Goal: Transaction & Acquisition: Download file/media

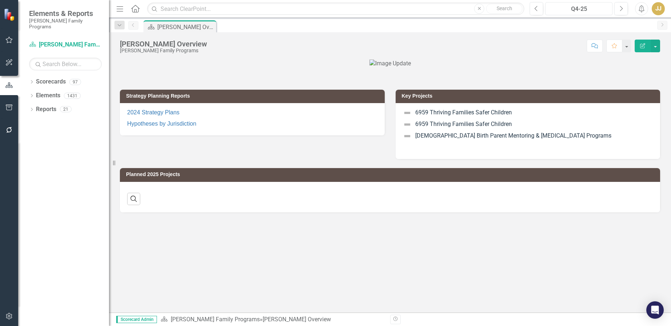
click at [578, 10] on div "Q4-25" at bounding box center [579, 9] width 62 height 9
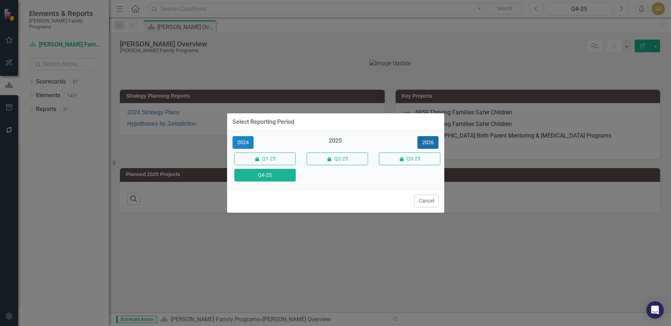
click at [436, 141] on button "2026" at bounding box center [428, 142] width 21 height 13
click at [255, 177] on button "Q4-26" at bounding box center [264, 175] width 61 height 13
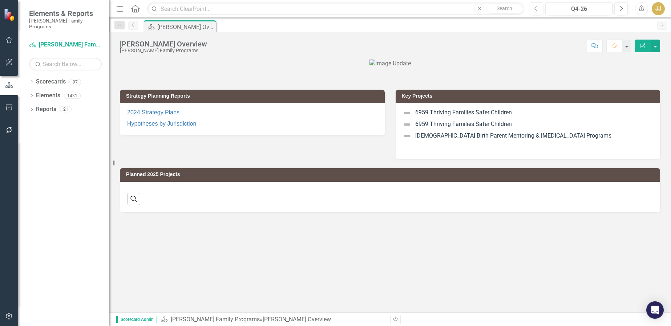
click at [29, 81] on icon "Dropdown" at bounding box center [31, 83] width 5 height 4
click at [32, 122] on icon "Dropdown" at bounding box center [31, 124] width 5 height 4
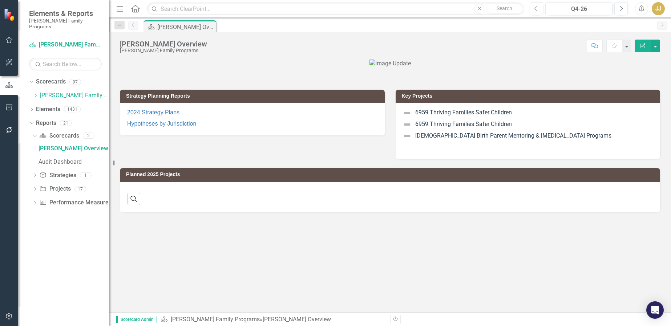
click at [35, 93] on icon "Dropdown" at bounding box center [35, 95] width 5 height 4
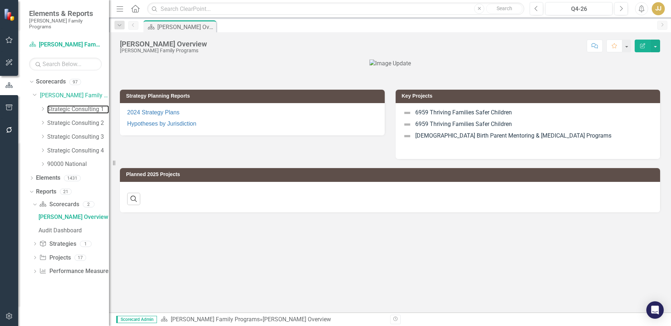
click at [61, 105] on link "Strategic Consulting 1" at bounding box center [78, 109] width 62 height 8
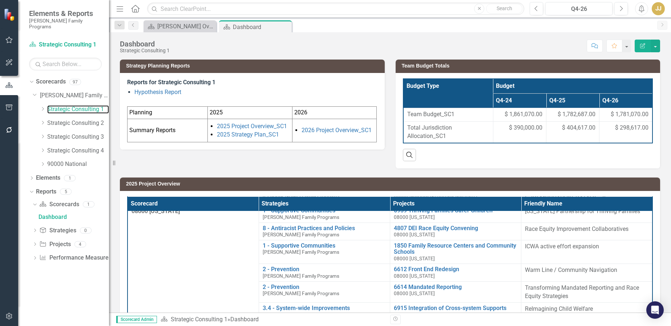
scroll to position [73, 0]
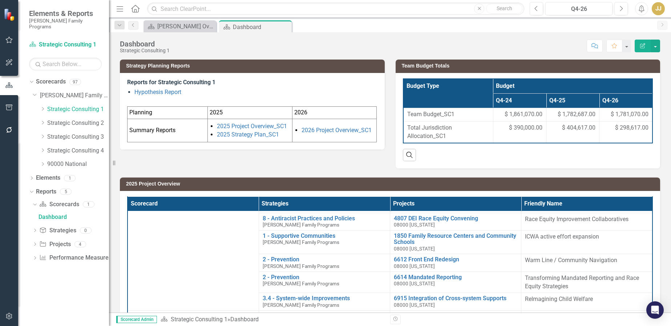
click at [32, 189] on icon "Dropdown" at bounding box center [31, 191] width 4 height 5
click at [32, 191] on icon "Dropdown" at bounding box center [31, 193] width 5 height 4
click at [35, 243] on icon "Dropdown" at bounding box center [34, 245] width 5 height 4
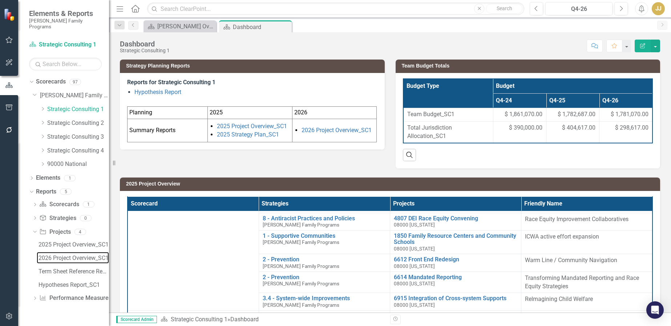
click at [73, 255] on div "2026 Project Overview_SC1" at bounding box center [74, 258] width 71 height 7
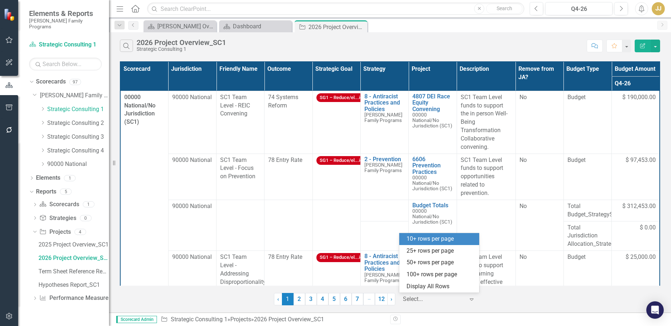
click at [469, 301] on icon "Expand" at bounding box center [471, 300] width 7 height 6
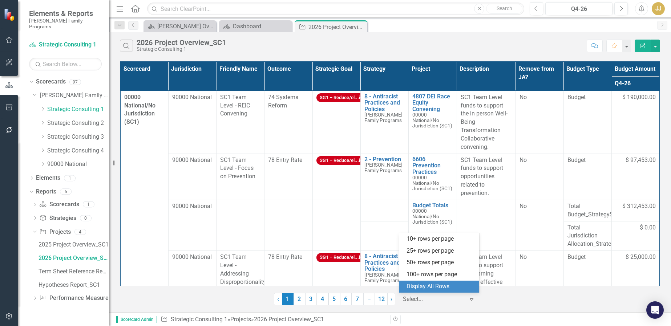
click at [463, 289] on div "Display All Rows" at bounding box center [441, 287] width 68 height 8
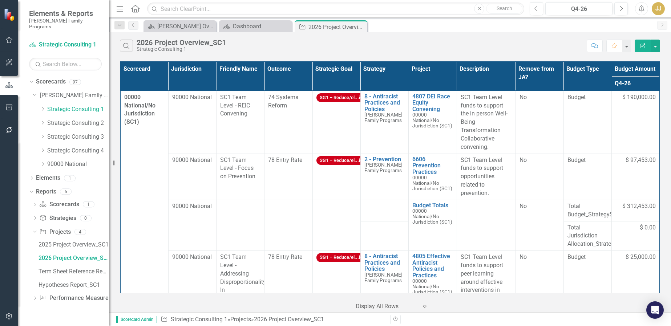
click at [655, 46] on button "button" at bounding box center [655, 46] width 9 height 13
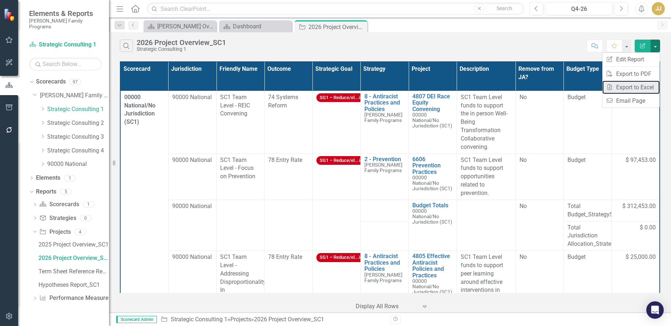
click at [644, 84] on link "Excel Export to Excel" at bounding box center [631, 87] width 57 height 13
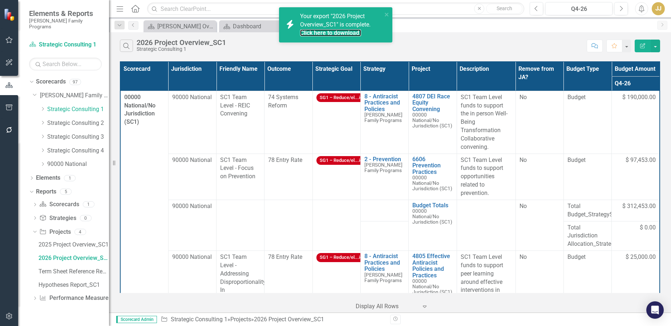
click at [333, 33] on link "Click here to download." at bounding box center [330, 32] width 61 height 7
